Goal: Information Seeking & Learning: Learn about a topic

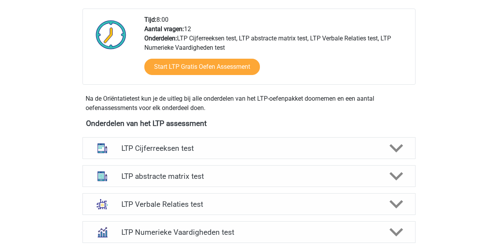
scroll to position [202, 0]
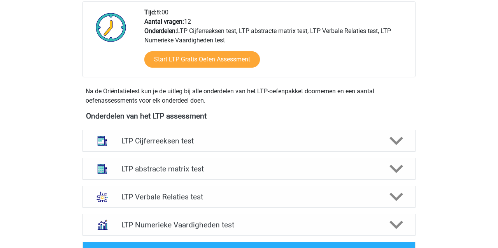
click at [138, 176] on div "LTP abstracte matrix test" at bounding box center [248, 169] width 333 height 22
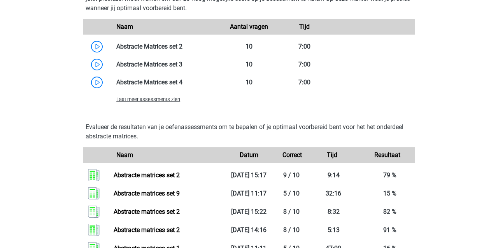
scroll to position [639, 0]
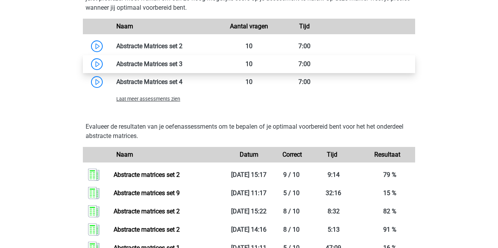
click at [182, 63] on link at bounding box center [182, 63] width 0 height 7
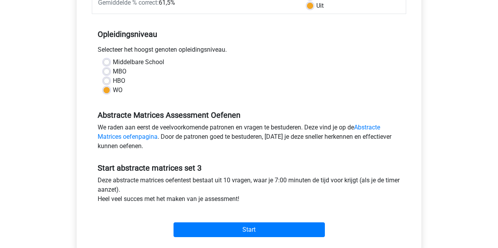
scroll to position [151, 0]
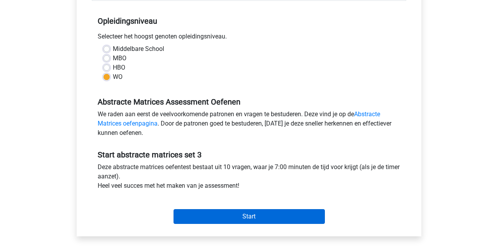
click at [243, 213] on input "Start" at bounding box center [248, 216] width 151 height 15
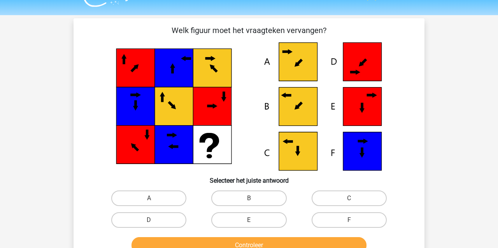
scroll to position [17, 0]
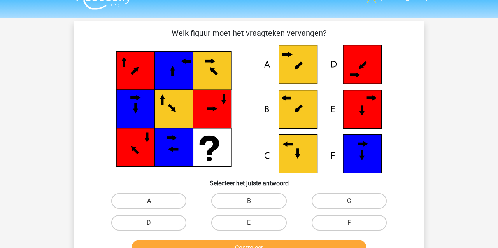
click at [311, 110] on icon at bounding box center [298, 109] width 38 height 38
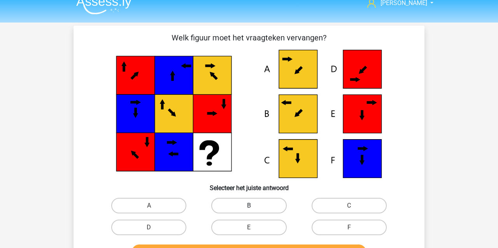
click at [222, 200] on label "B" at bounding box center [248, 206] width 75 height 16
click at [249, 206] on input "B" at bounding box center [251, 208] width 5 height 5
radio input "true"
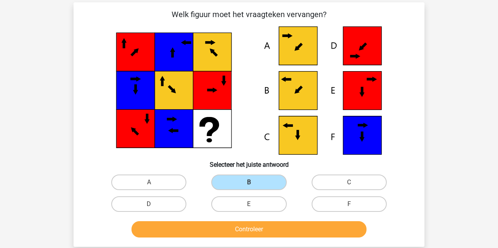
scroll to position [33, 0]
click at [242, 229] on button "Controleer" at bounding box center [248, 229] width 235 height 16
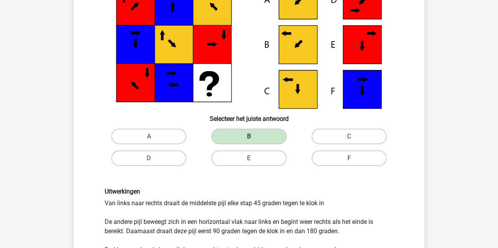
scroll to position [83, 0]
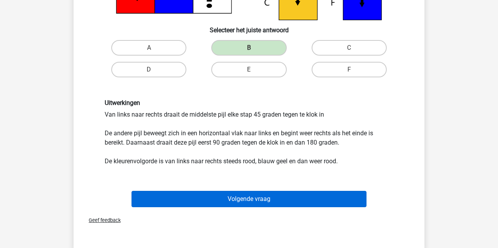
click at [194, 201] on button "Volgende vraag" at bounding box center [248, 199] width 235 height 16
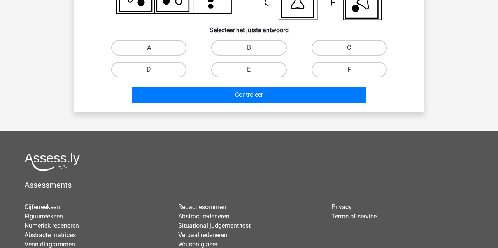
scroll to position [36, 0]
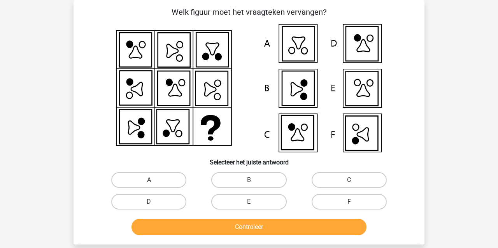
click at [339, 202] on label "F" at bounding box center [348, 202] width 75 height 16
click at [349, 202] on input "F" at bounding box center [351, 204] width 5 height 5
radio input "true"
click at [321, 230] on button "Controleer" at bounding box center [248, 227] width 235 height 16
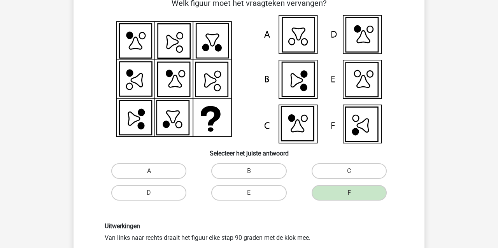
scroll to position [46, 0]
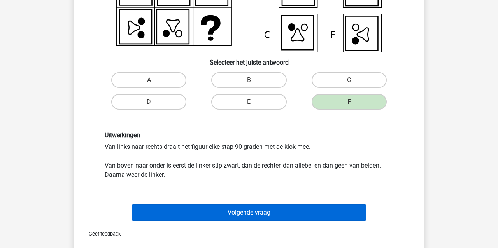
click at [267, 209] on button "Volgende vraag" at bounding box center [248, 212] width 235 height 16
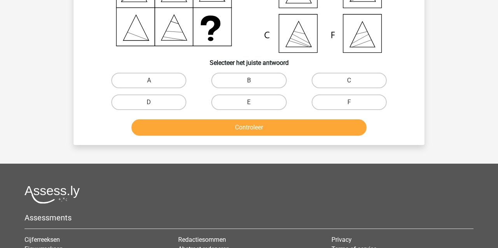
scroll to position [36, 0]
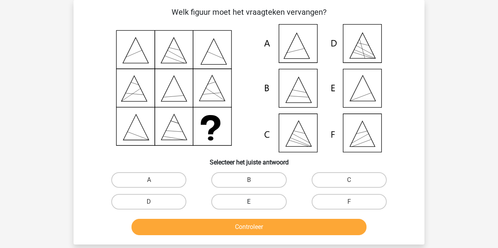
drag, startPoint x: 235, startPoint y: 197, endPoint x: 235, endPoint y: 201, distance: 4.7
click at [236, 197] on label "E" at bounding box center [248, 202] width 75 height 16
click at [249, 202] on input "E" at bounding box center [251, 204] width 5 height 5
radio input "true"
click at [240, 227] on button "Controleer" at bounding box center [248, 227] width 235 height 16
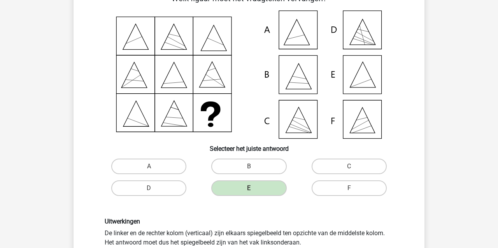
scroll to position [49, 0]
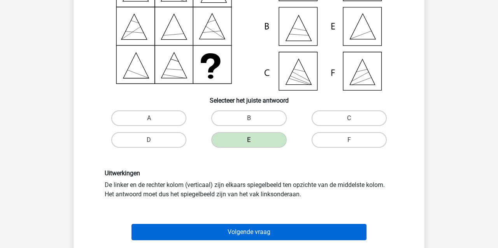
click at [236, 237] on button "Volgende vraag" at bounding box center [248, 232] width 235 height 16
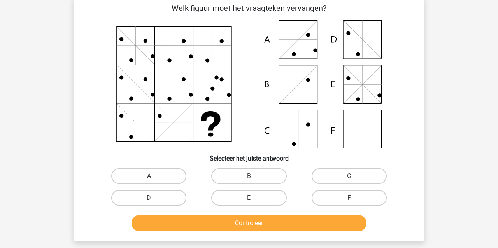
scroll to position [36, 0]
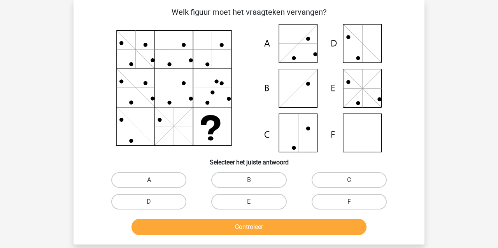
drag, startPoint x: 153, startPoint y: 181, endPoint x: 152, endPoint y: 189, distance: 7.8
click at [153, 182] on input "A" at bounding box center [151, 182] width 5 height 5
radio input "true"
click at [178, 231] on button "Controleer" at bounding box center [248, 227] width 235 height 16
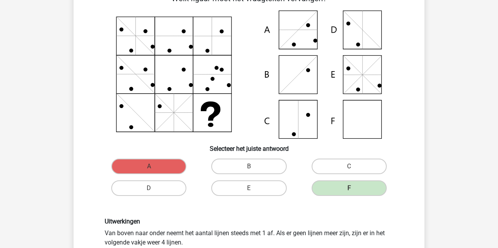
scroll to position [57, 0]
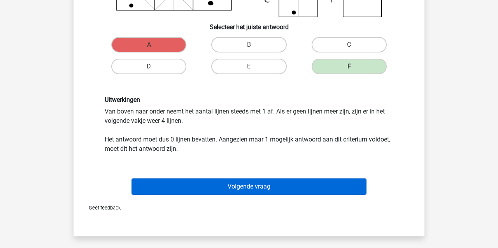
click at [219, 185] on button "Volgende vraag" at bounding box center [248, 186] width 235 height 16
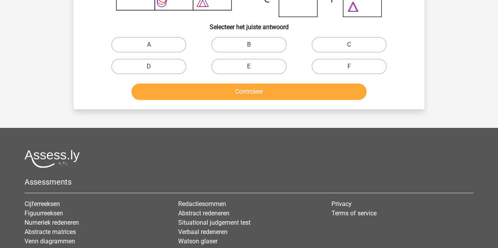
scroll to position [36, 0]
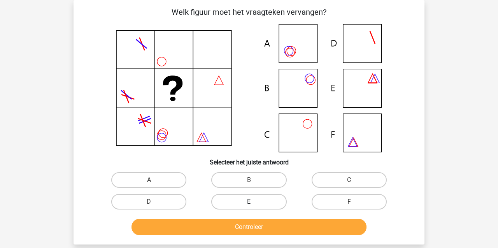
drag, startPoint x: 241, startPoint y: 180, endPoint x: 245, endPoint y: 201, distance: 21.3
click at [241, 180] on label "B" at bounding box center [248, 180] width 75 height 16
click at [249, 180] on input "B" at bounding box center [251, 182] width 5 height 5
radio input "true"
click at [251, 225] on button "Controleer" at bounding box center [248, 227] width 235 height 16
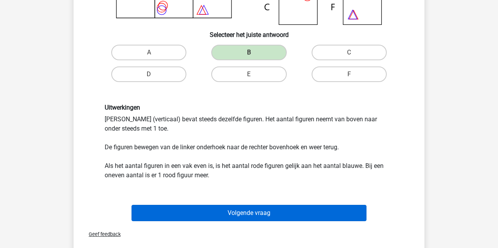
click at [175, 214] on button "Volgende vraag" at bounding box center [248, 213] width 235 height 16
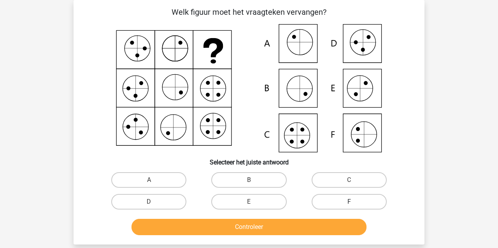
drag, startPoint x: 354, startPoint y: 179, endPoint x: 315, endPoint y: 206, distance: 48.0
click at [354, 179] on label "C" at bounding box center [348, 180] width 75 height 16
click at [354, 180] on input "C" at bounding box center [351, 182] width 5 height 5
radio input "true"
click at [298, 226] on button "Controleer" at bounding box center [248, 227] width 235 height 16
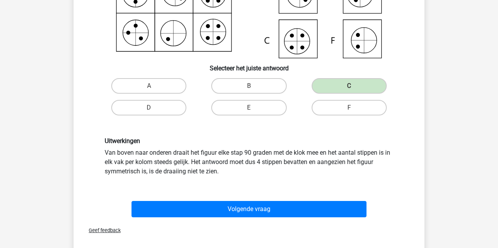
scroll to position [143, 0]
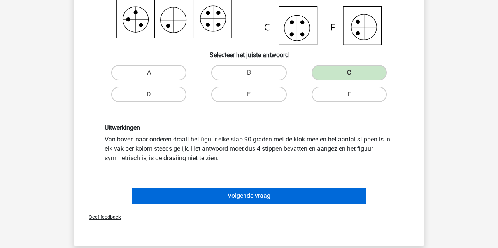
click at [266, 193] on button "Volgende vraag" at bounding box center [248, 196] width 235 height 16
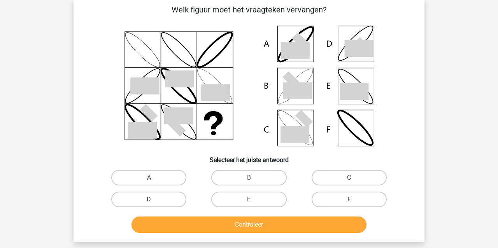
scroll to position [36, 0]
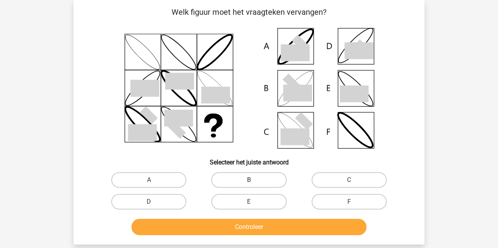
click at [234, 184] on label "B" at bounding box center [248, 180] width 75 height 16
click at [249, 184] on input "B" at bounding box center [251, 182] width 5 height 5
radio input "true"
click at [226, 237] on div "Controleer" at bounding box center [249, 228] width 300 height 19
click at [228, 230] on button "Controleer" at bounding box center [248, 227] width 235 height 16
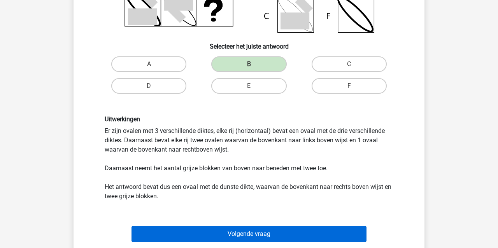
click at [221, 233] on button "Volgende vraag" at bounding box center [248, 234] width 235 height 16
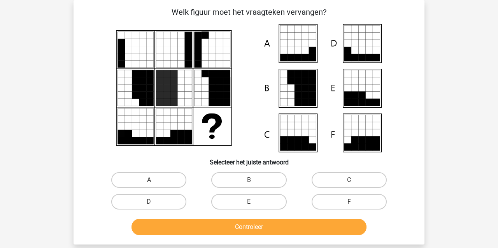
drag, startPoint x: 335, startPoint y: 182, endPoint x: 300, endPoint y: 213, distance: 47.1
click at [335, 182] on label "C" at bounding box center [348, 180] width 75 height 16
click at [349, 182] on input "C" at bounding box center [351, 182] width 5 height 5
radio input "true"
click at [286, 230] on button "Controleer" at bounding box center [248, 227] width 235 height 16
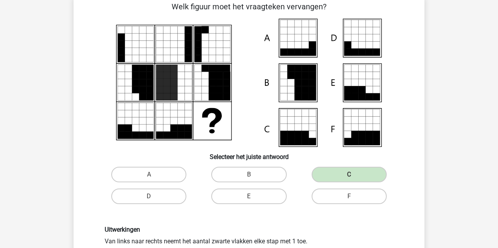
scroll to position [41, 0]
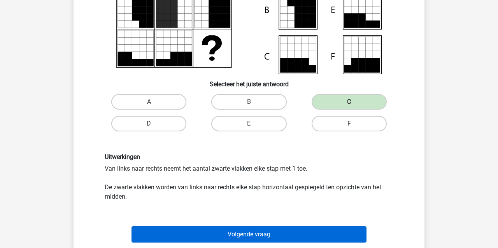
click at [189, 232] on button "Volgende vraag" at bounding box center [248, 234] width 235 height 16
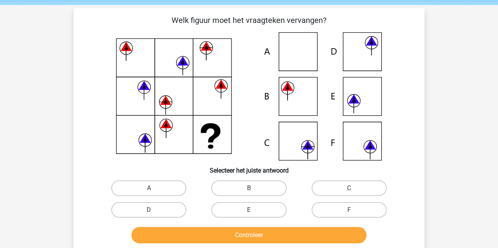
scroll to position [27, 0]
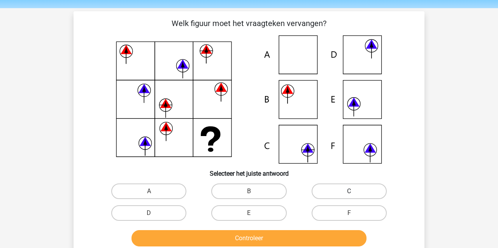
click at [338, 189] on label "C" at bounding box center [348, 191] width 75 height 16
click at [349, 191] on input "C" at bounding box center [351, 193] width 5 height 5
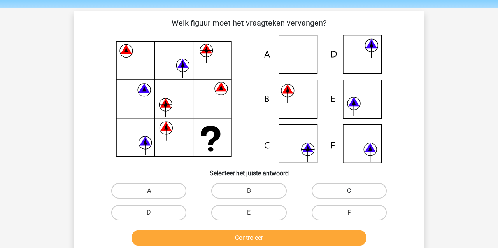
radio input "true"
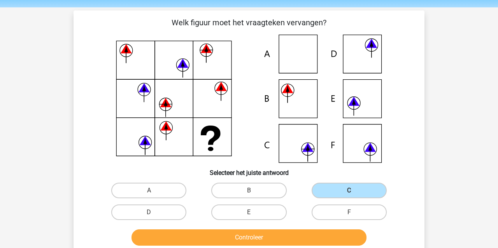
click at [321, 242] on button "Controleer" at bounding box center [248, 237] width 235 height 16
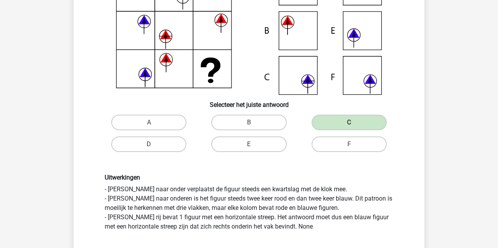
scroll to position [92, 0]
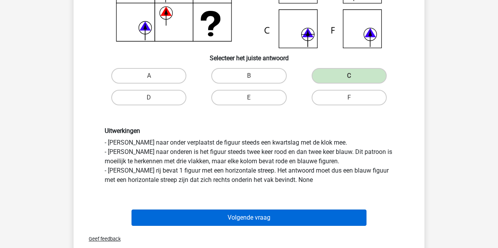
click at [253, 221] on button "Volgende vraag" at bounding box center [248, 218] width 235 height 16
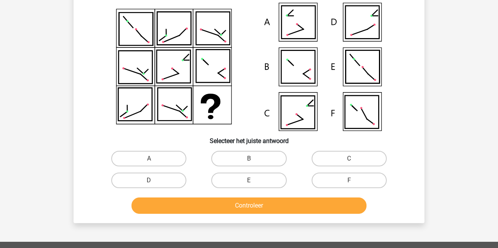
scroll to position [36, 0]
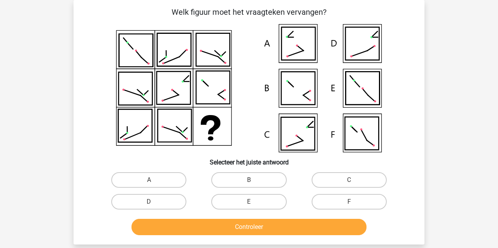
click at [149, 179] on label "A" at bounding box center [148, 180] width 75 height 16
click at [149, 180] on input "A" at bounding box center [151, 182] width 5 height 5
radio input "true"
click at [181, 225] on button "Controleer" at bounding box center [248, 227] width 235 height 16
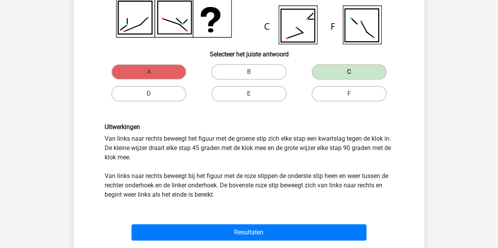
scroll to position [148, 0]
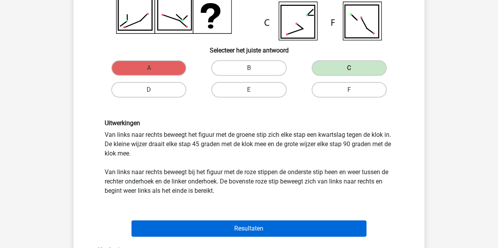
click at [176, 227] on button "Resultaten" at bounding box center [248, 228] width 235 height 16
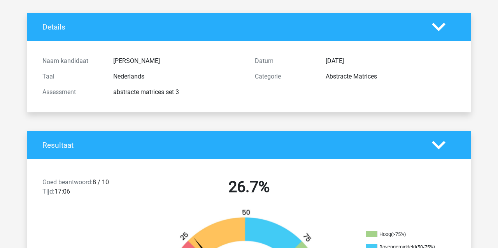
scroll to position [38, 0]
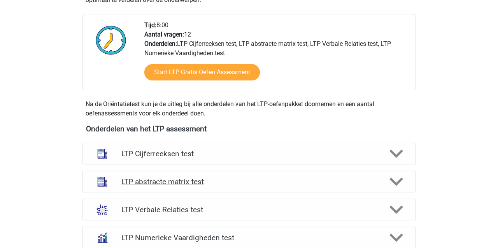
scroll to position [190, 0]
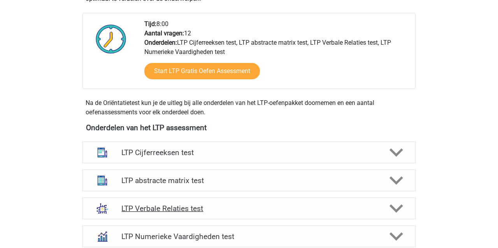
click at [166, 211] on h4 "LTP Verbale Relaties test" at bounding box center [248, 208] width 255 height 9
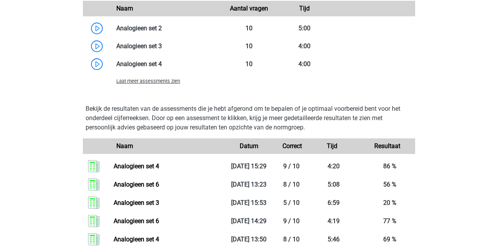
scroll to position [776, 0]
click at [130, 83] on span "Laat meer assessments zien" at bounding box center [148, 82] width 64 height 6
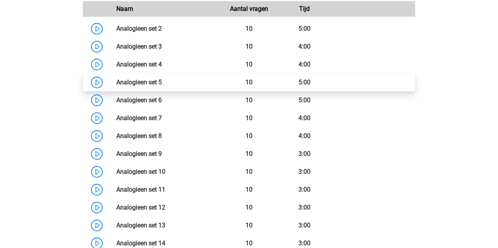
click at [162, 80] on link at bounding box center [162, 82] width 0 height 7
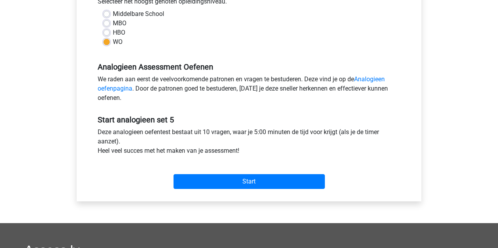
scroll to position [197, 0]
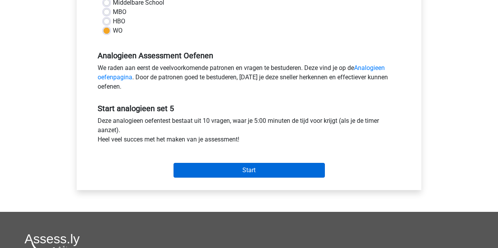
click at [302, 172] on input "Start" at bounding box center [248, 170] width 151 height 15
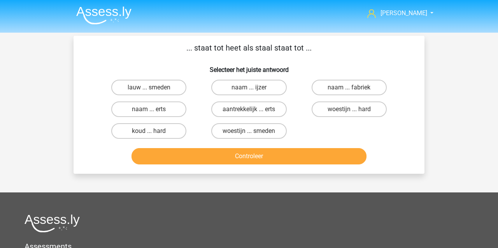
scroll to position [0, 0]
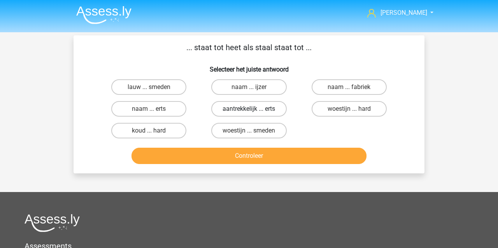
click at [245, 107] on label "aantrekkelijk ... erts" at bounding box center [248, 109] width 75 height 16
click at [249, 109] on input "aantrekkelijk ... erts" at bounding box center [251, 111] width 5 height 5
radio input "true"
click at [239, 156] on button "Controleer" at bounding box center [248, 156] width 235 height 16
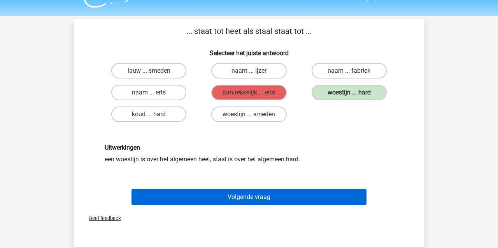
click at [286, 201] on button "Volgende vraag" at bounding box center [248, 197] width 235 height 16
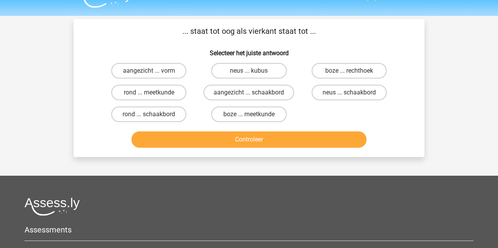
scroll to position [36, 0]
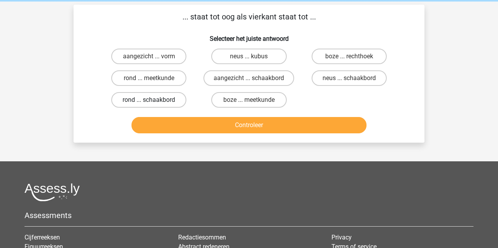
click at [133, 96] on label "rond ... schaakbord" at bounding box center [148, 100] width 75 height 16
click at [149, 100] on input "rond ... schaakbord" at bounding box center [151, 102] width 5 height 5
radio input "true"
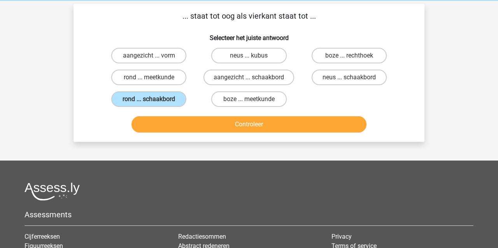
click at [185, 122] on button "Controleer" at bounding box center [248, 124] width 235 height 16
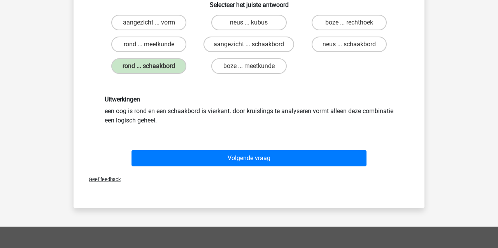
scroll to position [70, 0]
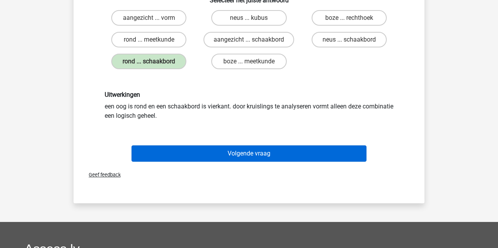
click at [250, 156] on button "Volgende vraag" at bounding box center [248, 153] width 235 height 16
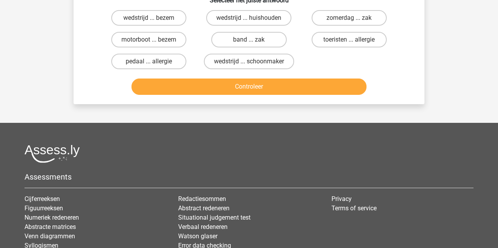
scroll to position [36, 0]
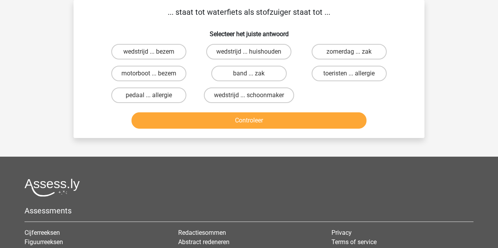
drag, startPoint x: 152, startPoint y: 72, endPoint x: 157, endPoint y: 82, distance: 11.0
click at [152, 72] on label "motorboot ... bezem" at bounding box center [148, 74] width 75 height 16
click at [152, 73] on input "motorboot ... bezem" at bounding box center [151, 75] width 5 height 5
radio input "true"
click at [194, 127] on button "Controleer" at bounding box center [248, 120] width 235 height 16
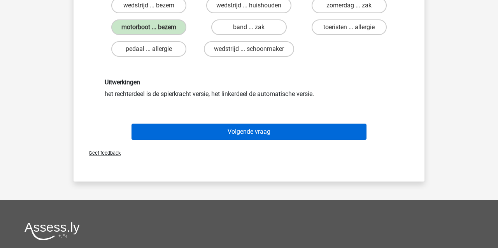
click at [221, 133] on button "Volgende vraag" at bounding box center [248, 132] width 235 height 16
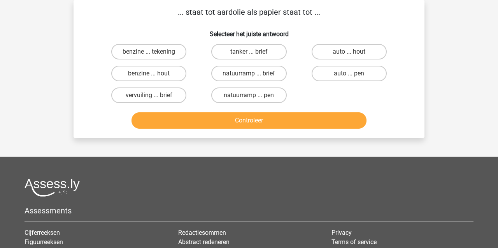
click at [153, 77] on input "benzine ... hout" at bounding box center [151, 75] width 5 height 5
radio input "true"
click at [179, 120] on button "Controleer" at bounding box center [248, 120] width 235 height 16
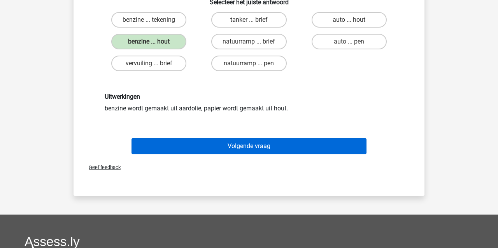
click at [221, 148] on button "Volgende vraag" at bounding box center [248, 146] width 235 height 16
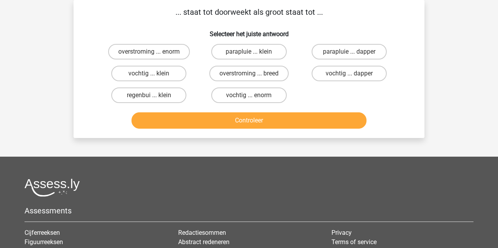
drag, startPoint x: 250, startPoint y: 98, endPoint x: 250, endPoint y: 112, distance: 14.4
click at [250, 97] on input "vochtig ... enorm" at bounding box center [251, 97] width 5 height 5
radio input "true"
click at [254, 122] on button "Controleer" at bounding box center [248, 120] width 235 height 16
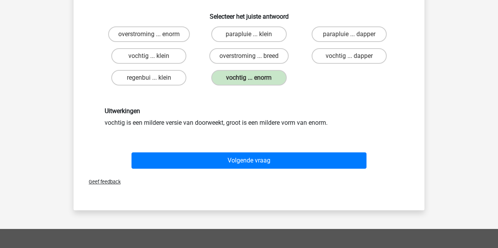
scroll to position [57, 0]
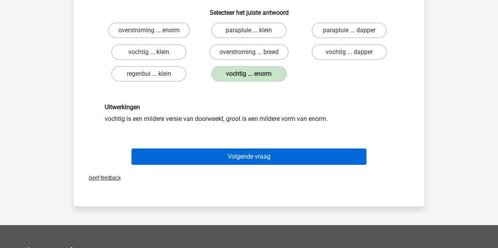
click at [247, 159] on button "Volgende vraag" at bounding box center [248, 157] width 235 height 16
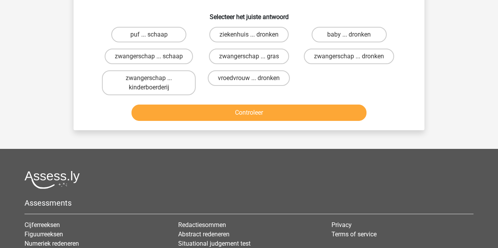
scroll to position [36, 0]
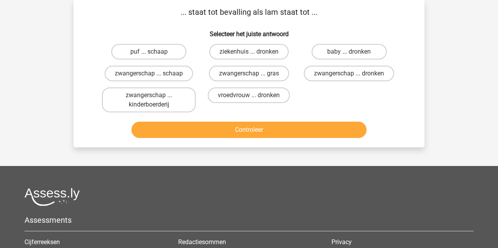
drag, startPoint x: 159, startPoint y: 74, endPoint x: 160, endPoint y: 82, distance: 8.2
click at [159, 74] on label "zwangerschap ... schaap" at bounding box center [149, 74] width 88 height 16
click at [154, 74] on input "zwangerschap ... schaap" at bounding box center [151, 75] width 5 height 5
radio input "true"
click at [216, 130] on button "Controleer" at bounding box center [248, 130] width 235 height 16
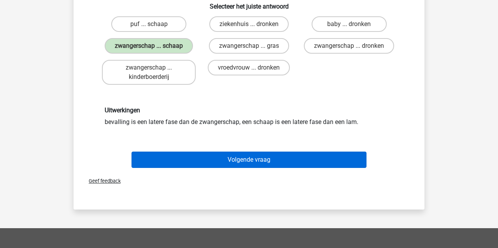
click at [275, 161] on button "Volgende vraag" at bounding box center [248, 160] width 235 height 16
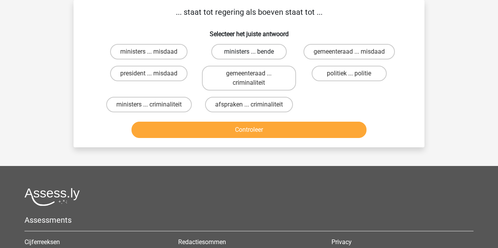
click at [269, 49] on label "ministers ... bende" at bounding box center [248, 52] width 75 height 16
click at [254, 52] on input "ministers ... bende" at bounding box center [251, 54] width 5 height 5
radio input "true"
click at [273, 131] on button "Controleer" at bounding box center [248, 130] width 235 height 16
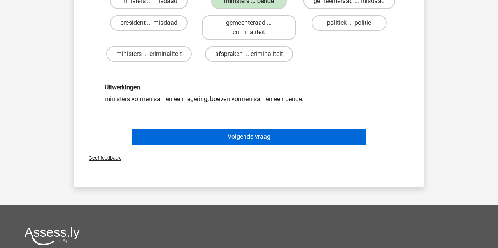
click at [283, 139] on button "Volgende vraag" at bounding box center [248, 137] width 235 height 16
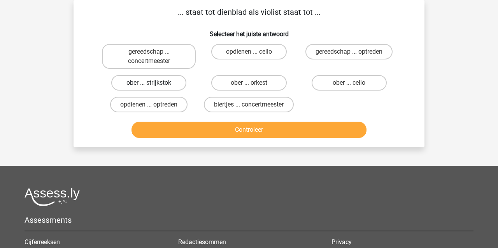
click at [166, 82] on label "ober ... strijkstok" at bounding box center [148, 83] width 75 height 16
click at [154, 83] on input "ober ... strijkstok" at bounding box center [151, 85] width 5 height 5
radio input "true"
click at [288, 133] on button "Controleer" at bounding box center [248, 130] width 235 height 16
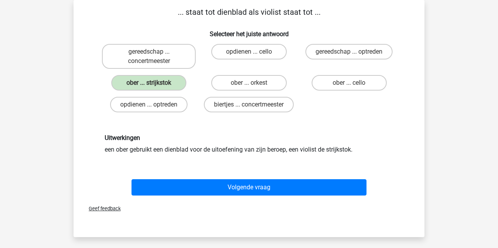
click at [283, 187] on button "Volgende vraag" at bounding box center [248, 187] width 235 height 16
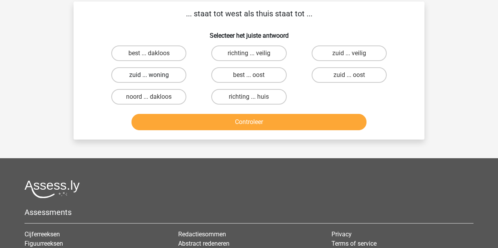
scroll to position [37, 0]
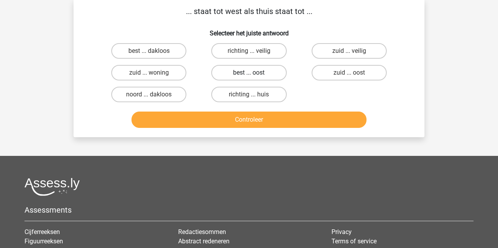
click at [225, 70] on label "best ... oost" at bounding box center [248, 73] width 75 height 16
click at [249, 73] on input "best ... oost" at bounding box center [251, 75] width 5 height 5
radio input "true"
click at [266, 122] on button "Controleer" at bounding box center [248, 120] width 235 height 16
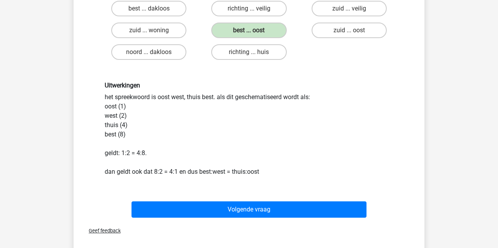
scroll to position [87, 0]
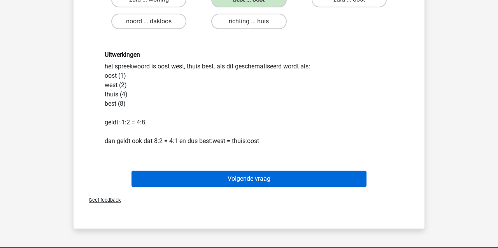
click at [314, 179] on button "Volgende vraag" at bounding box center [248, 179] width 235 height 16
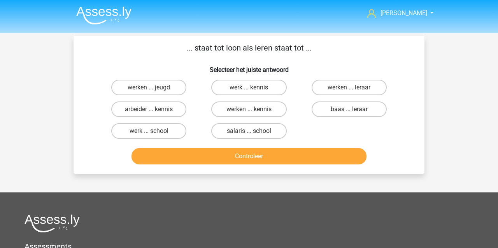
scroll to position [0, 0]
click at [232, 111] on label "werken ... kennis" at bounding box center [248, 109] width 75 height 16
click at [249, 111] on input "werken ... kennis" at bounding box center [251, 111] width 5 height 5
radio input "true"
click at [239, 152] on button "Controleer" at bounding box center [248, 156] width 235 height 16
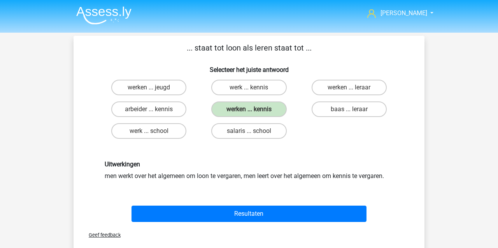
scroll to position [27, 0]
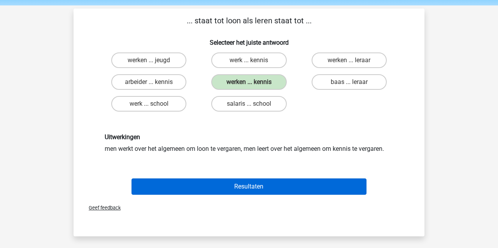
click at [271, 188] on button "Resultaten" at bounding box center [248, 186] width 235 height 16
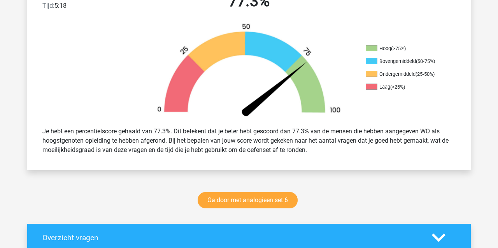
scroll to position [232, 0]
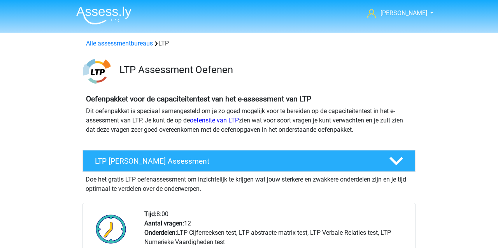
scroll to position [574, 0]
click at [125, 41] on link "Alle assessmentbureaus" at bounding box center [119, 43] width 67 height 7
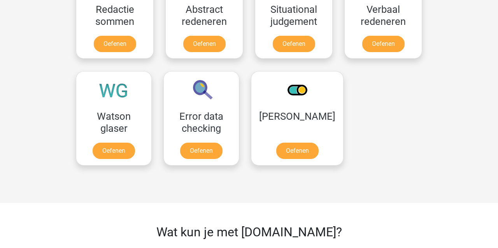
scroll to position [1009, 0]
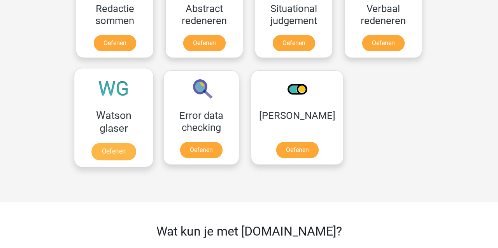
click at [112, 152] on link "Oefenen" at bounding box center [113, 151] width 44 height 17
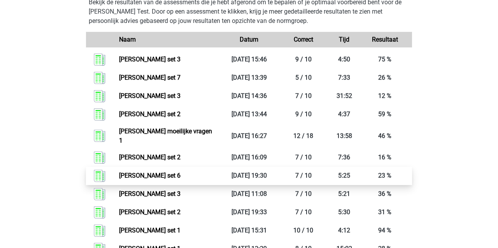
scroll to position [389, 0]
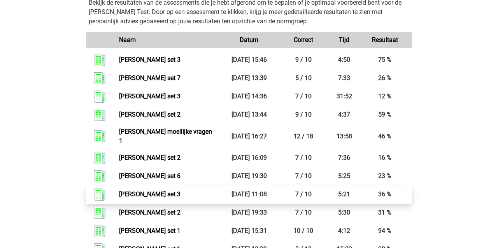
click at [141, 190] on link "[PERSON_NAME] set 3" at bounding box center [149, 193] width 61 height 7
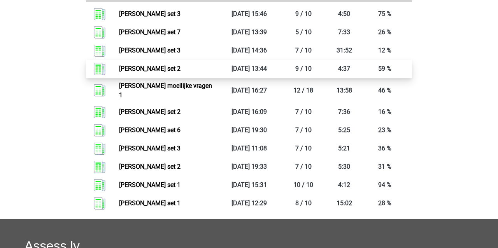
scroll to position [434, 0]
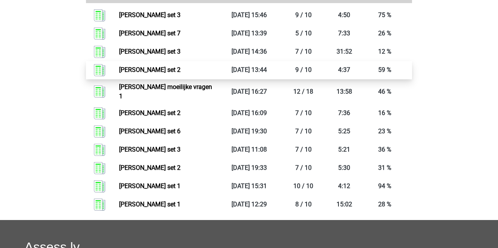
click at [128, 67] on link "[PERSON_NAME] set 2" at bounding box center [149, 69] width 61 height 7
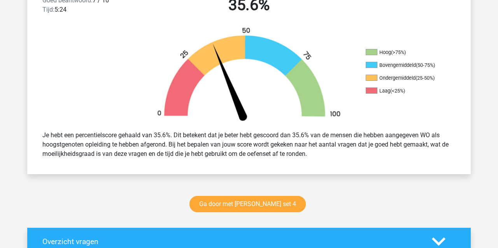
scroll to position [223, 0]
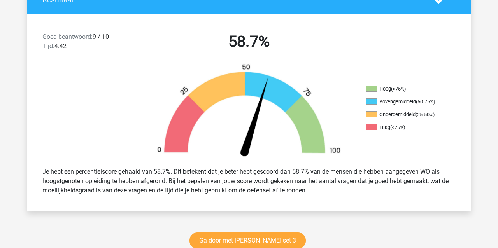
scroll to position [203, 0]
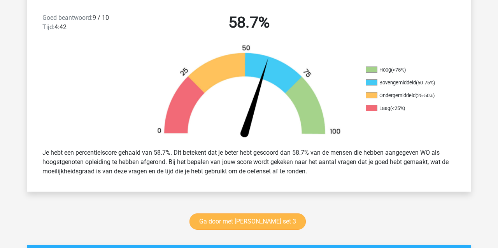
click at [235, 226] on link "Ga door met watson glaser set 3" at bounding box center [247, 221] width 116 height 16
click at [218, 221] on link "Ga door met watson glaser set 3" at bounding box center [247, 221] width 116 height 16
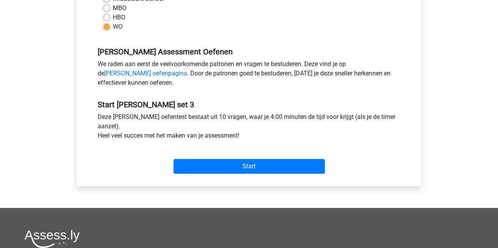
scroll to position [205, 0]
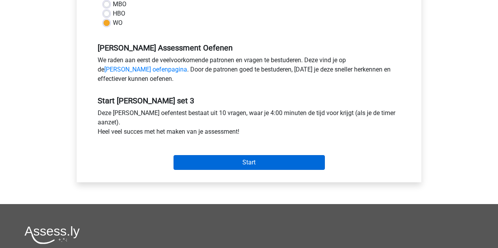
click at [213, 162] on input "Start" at bounding box center [248, 162] width 151 height 15
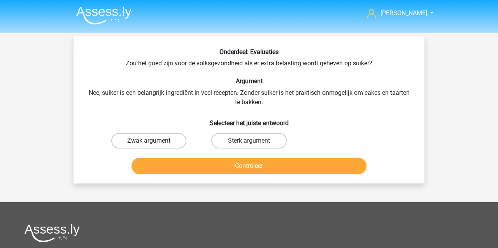
click at [156, 142] on label "Zwak argument" at bounding box center [148, 141] width 75 height 16
click at [154, 142] on input "Zwak argument" at bounding box center [151, 143] width 5 height 5
radio input "true"
click at [159, 168] on button "Controleer" at bounding box center [248, 166] width 235 height 16
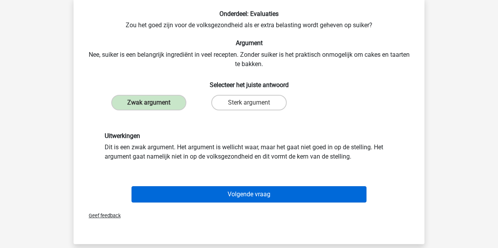
click at [173, 199] on button "Volgende vraag" at bounding box center [248, 194] width 235 height 16
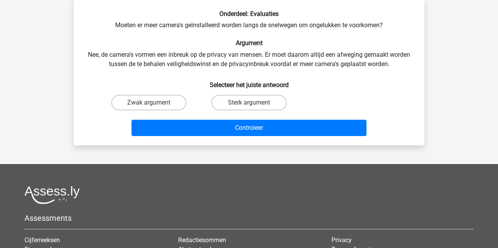
scroll to position [36, 0]
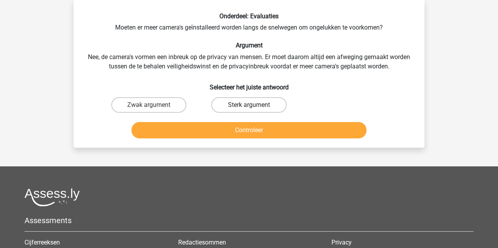
click at [247, 105] on label "Sterk argument" at bounding box center [248, 105] width 75 height 16
click at [249, 105] on input "Sterk argument" at bounding box center [251, 107] width 5 height 5
radio input "true"
click at [241, 131] on button "Controleer" at bounding box center [248, 130] width 235 height 16
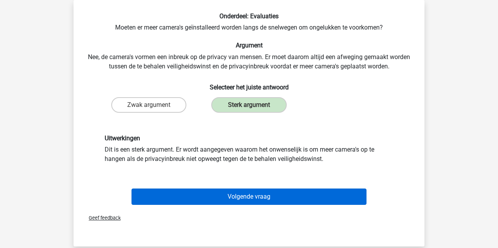
click at [174, 195] on button "Volgende vraag" at bounding box center [248, 197] width 235 height 16
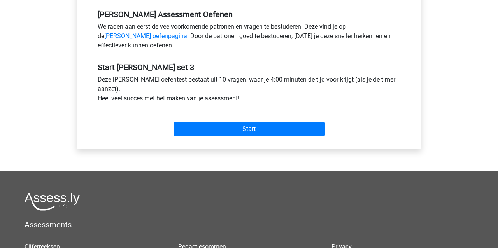
scroll to position [242, 0]
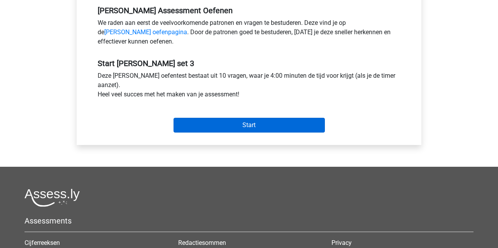
click at [186, 121] on input "Start" at bounding box center [248, 125] width 151 height 15
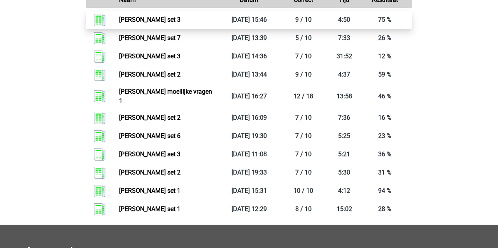
scroll to position [433, 0]
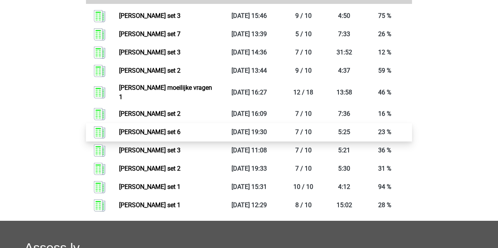
click at [167, 128] on link "[PERSON_NAME] set 6" at bounding box center [149, 131] width 61 height 7
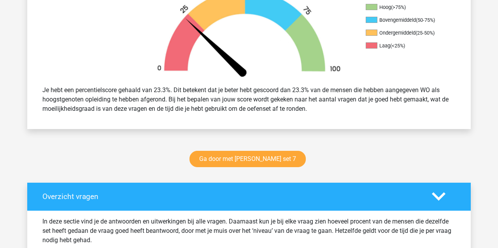
scroll to position [267, 0]
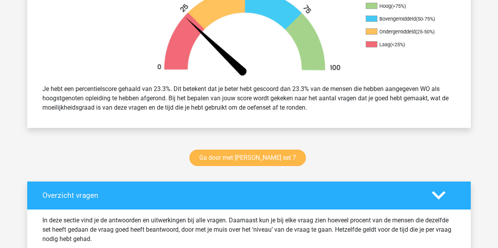
click at [216, 157] on link "Ga door met [PERSON_NAME] set 7" at bounding box center [247, 158] width 116 height 16
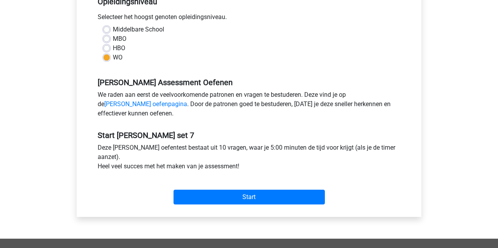
scroll to position [171, 0]
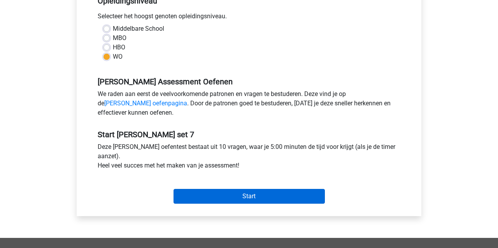
click at [199, 200] on input "Start" at bounding box center [248, 196] width 151 height 15
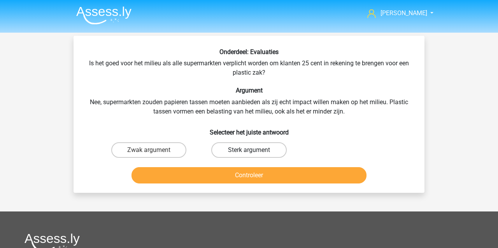
drag, startPoint x: 267, startPoint y: 164, endPoint x: 267, endPoint y: 153, distance: 10.9
click at [267, 153] on div "Onderdeel: Evaluaties Is het goed voor het milieu als alle supermarkten verplic…" at bounding box center [249, 117] width 344 height 138
click at [268, 152] on label "Sterk argument" at bounding box center [248, 150] width 75 height 16
click at [254, 152] on input "Sterk argument" at bounding box center [251, 152] width 5 height 5
radio input "true"
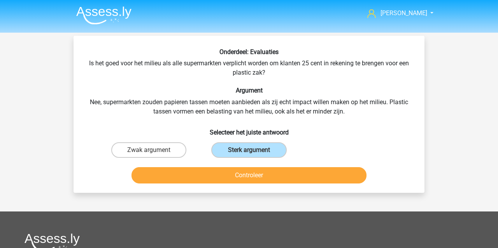
click at [241, 175] on button "Controleer" at bounding box center [248, 175] width 235 height 16
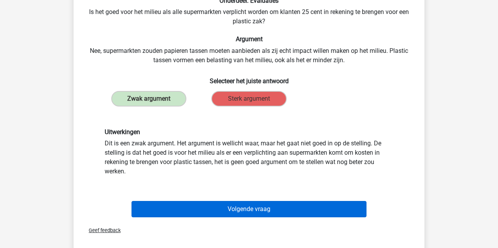
click at [273, 210] on button "Volgende vraag" at bounding box center [248, 209] width 235 height 16
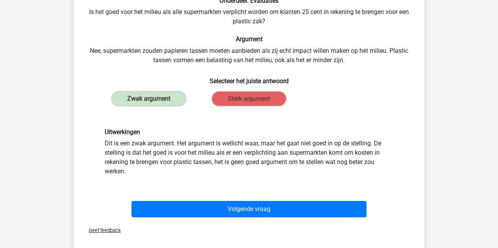
scroll to position [36, 0]
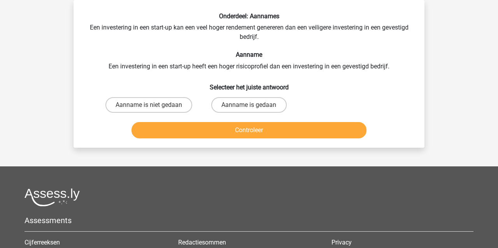
click at [252, 105] on input "Aanname is gedaan" at bounding box center [251, 107] width 5 height 5
radio input "true"
click at [233, 130] on button "Controleer" at bounding box center [248, 130] width 235 height 16
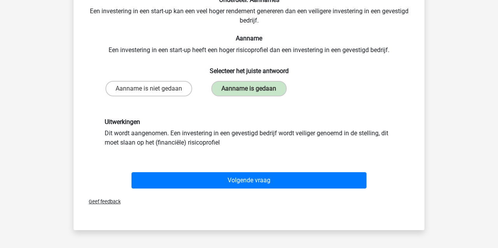
scroll to position [52, 0]
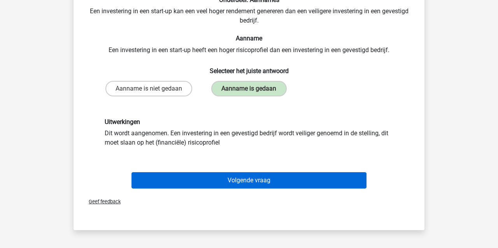
click at [225, 185] on button "Volgende vraag" at bounding box center [248, 180] width 235 height 16
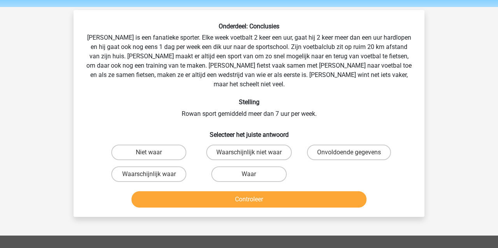
scroll to position [23, 0]
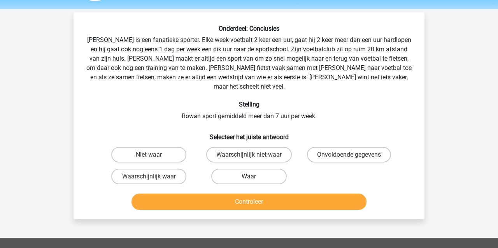
click at [256, 170] on label "Waar" at bounding box center [248, 177] width 75 height 16
click at [254, 176] on input "Waar" at bounding box center [251, 178] width 5 height 5
radio input "true"
click at [246, 194] on button "Controleer" at bounding box center [248, 202] width 235 height 16
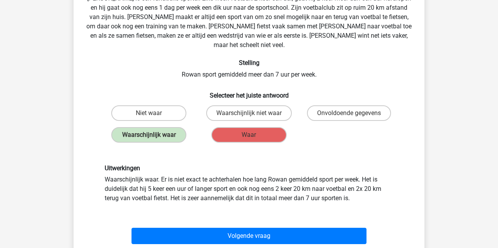
scroll to position [70, 0]
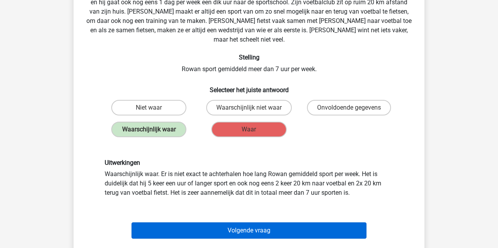
click at [275, 222] on button "Volgende vraag" at bounding box center [248, 230] width 235 height 16
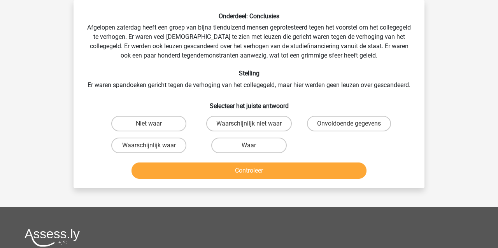
drag, startPoint x: 377, startPoint y: 135, endPoint x: 340, endPoint y: 157, distance: 43.6
click at [376, 131] on label "Onvoldoende gegevens" at bounding box center [349, 124] width 84 height 16
click at [354, 129] on input "Onvoldoende gegevens" at bounding box center [351, 126] width 5 height 5
radio input "true"
click at [317, 179] on button "Controleer" at bounding box center [248, 170] width 235 height 16
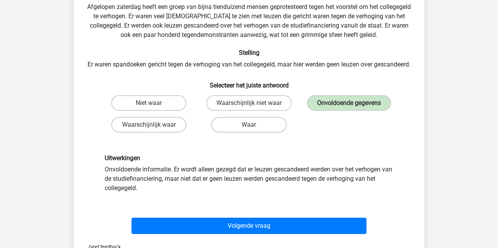
scroll to position [58, 0]
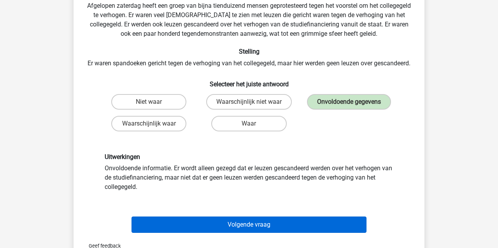
click at [288, 233] on button "Volgende vraag" at bounding box center [248, 225] width 235 height 16
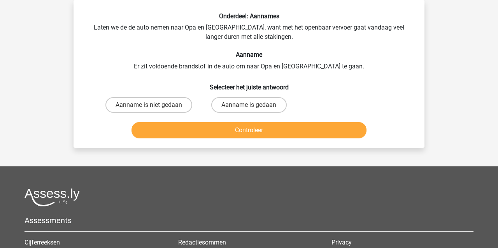
click at [151, 107] on input "Aanname is niet gedaan" at bounding box center [151, 107] width 5 height 5
radio input "true"
click at [149, 130] on button "Controleer" at bounding box center [248, 130] width 235 height 16
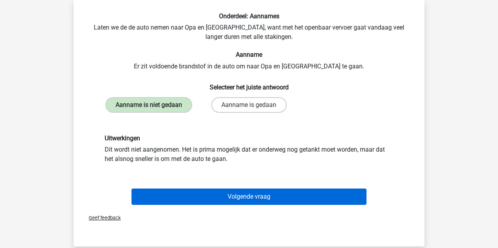
click at [206, 199] on button "Volgende vraag" at bounding box center [248, 197] width 235 height 16
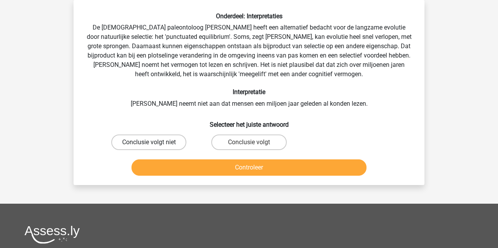
click at [169, 143] on label "Conclusie volgt niet" at bounding box center [148, 143] width 75 height 16
click at [154, 143] on input "Conclusie volgt niet" at bounding box center [151, 144] width 5 height 5
radio input "true"
click at [180, 172] on button "Controleer" at bounding box center [248, 167] width 235 height 16
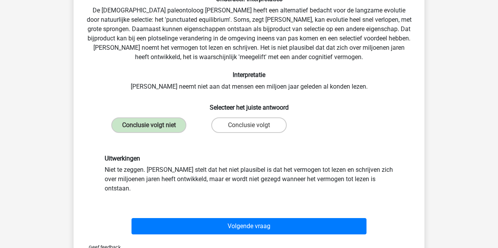
scroll to position [60, 0]
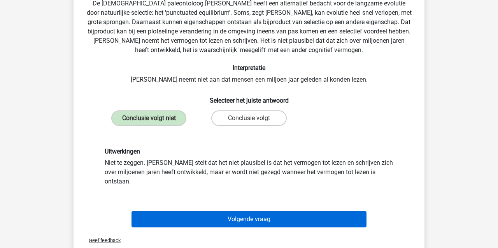
click at [230, 211] on button "Volgende vraag" at bounding box center [248, 219] width 235 height 16
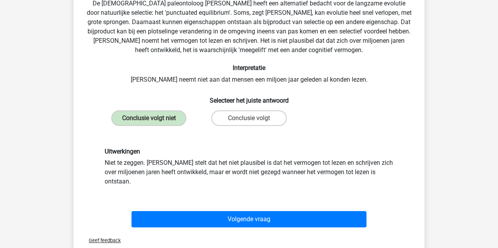
scroll to position [36, 0]
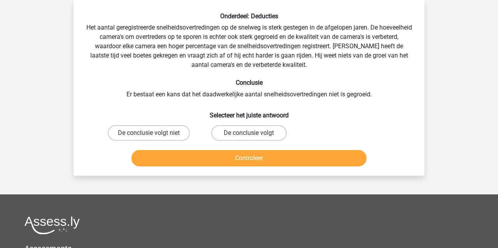
drag, startPoint x: 236, startPoint y: 133, endPoint x: 234, endPoint y: 141, distance: 7.5
click at [236, 134] on label "De conclusie volgt" at bounding box center [248, 133] width 75 height 16
click at [249, 134] on input "De conclusie volgt" at bounding box center [251, 135] width 5 height 5
radio input "true"
click at [236, 159] on button "Controleer" at bounding box center [248, 158] width 235 height 16
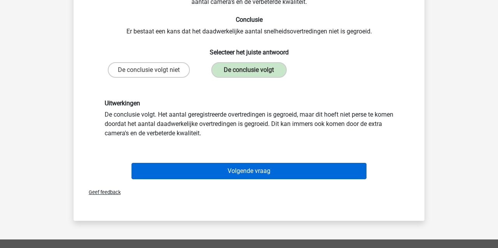
click at [229, 169] on button "Volgende vraag" at bounding box center [248, 171] width 235 height 16
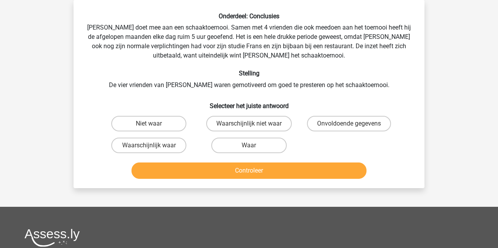
drag, startPoint x: 229, startPoint y: 146, endPoint x: 225, endPoint y: 161, distance: 15.9
click at [229, 146] on label "Waar" at bounding box center [248, 146] width 75 height 16
click at [249, 146] on input "Waar" at bounding box center [251, 147] width 5 height 5
radio input "true"
click at [227, 176] on button "Controleer" at bounding box center [248, 170] width 235 height 16
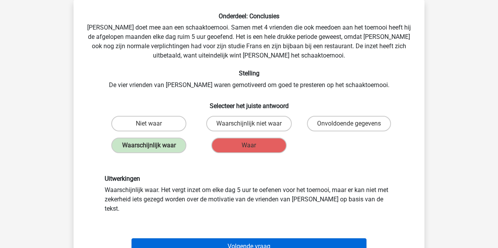
click at [239, 240] on button "Volgende vraag" at bounding box center [248, 246] width 235 height 16
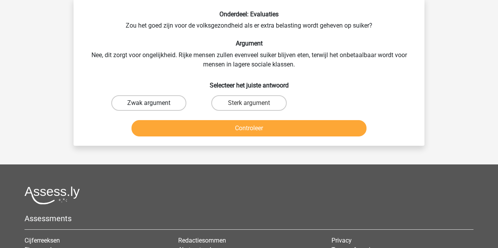
click at [133, 103] on label "Zwak argument" at bounding box center [148, 103] width 75 height 16
click at [149, 103] on input "Zwak argument" at bounding box center [151, 105] width 5 height 5
radio input "true"
click at [161, 134] on button "Controleer" at bounding box center [248, 128] width 235 height 16
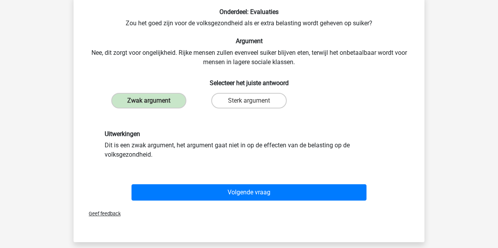
scroll to position [40, 0]
click at [217, 197] on button "Volgende vraag" at bounding box center [248, 192] width 235 height 16
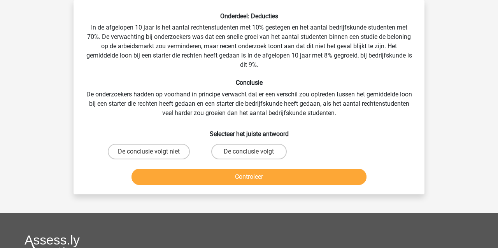
drag, startPoint x: 126, startPoint y: 155, endPoint x: 143, endPoint y: 165, distance: 19.7
click at [126, 155] on label "De conclusie volgt niet" at bounding box center [149, 152] width 82 height 16
click at [149, 155] on input "De conclusie volgt niet" at bounding box center [151, 154] width 5 height 5
radio input "true"
click at [159, 173] on button "Controleer" at bounding box center [248, 177] width 235 height 16
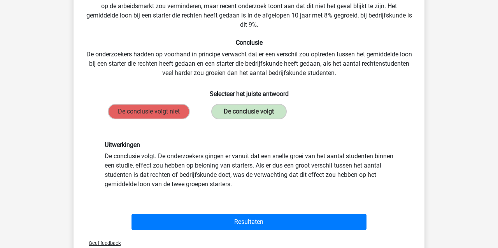
scroll to position [77, 0]
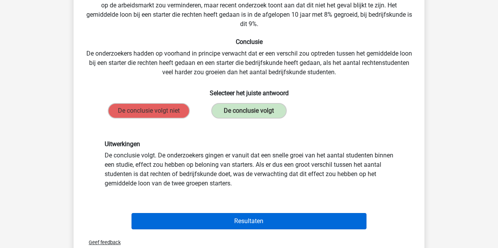
click at [201, 222] on button "Resultaten" at bounding box center [248, 221] width 235 height 16
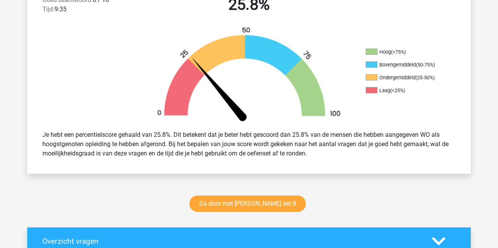
scroll to position [221, 0]
